Goal: Transaction & Acquisition: Obtain resource

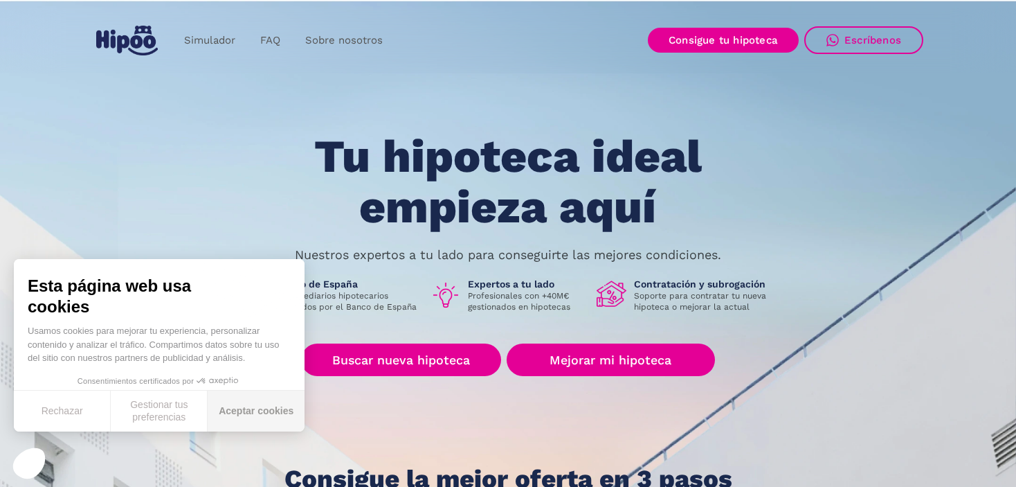
click at [230, 407] on button "Aceptar cookies" at bounding box center [256, 410] width 97 height 41
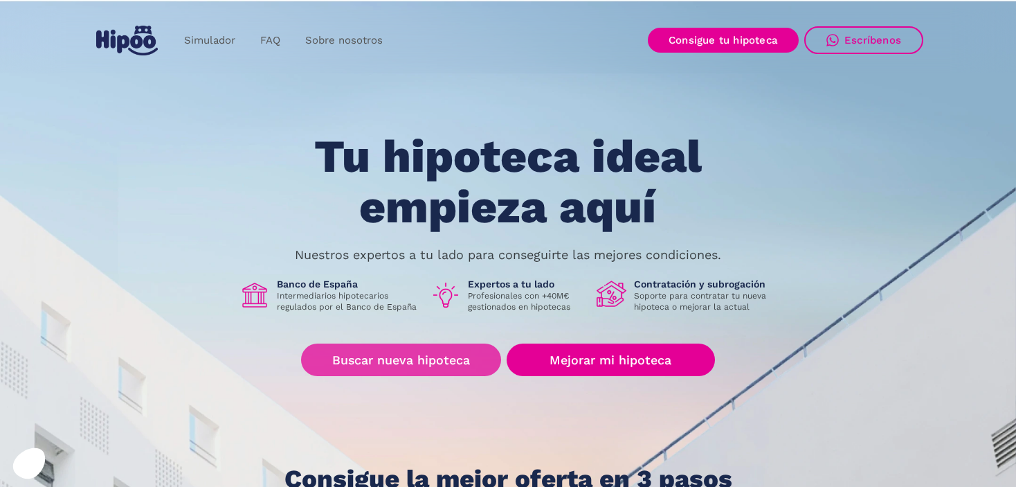
click at [411, 358] on link "Buscar nueva hipoteca" at bounding box center [401, 359] width 200 height 33
